Goal: Information Seeking & Learning: Learn about a topic

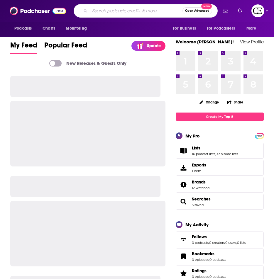
click at [115, 10] on input "Search podcasts, credits, & more..." at bounding box center [136, 10] width 93 height 9
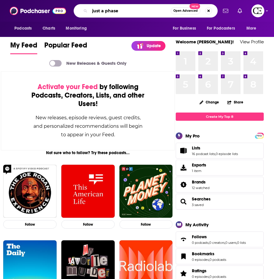
type input "just a phase"
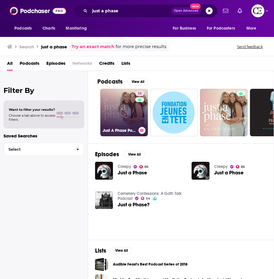
click at [115, 113] on link "38 Just A Phase Podcast" at bounding box center [124, 113] width 48 height 48
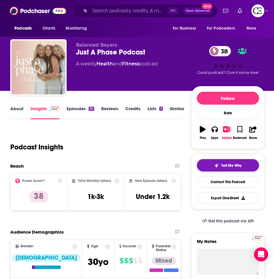
click at [229, 164] on span "Tell Me Why" at bounding box center [231, 165] width 20 height 5
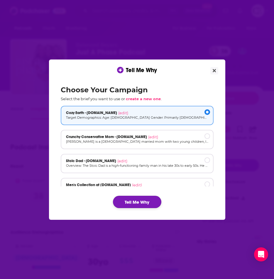
click at [145, 201] on button "Tell Me Why" at bounding box center [137, 202] width 48 height 12
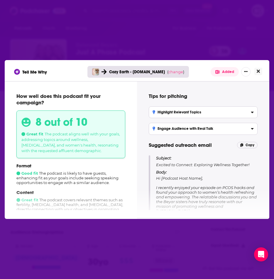
click at [260, 72] on button "Close" at bounding box center [258, 71] width 8 height 7
